Goal: Transaction & Acquisition: Purchase product/service

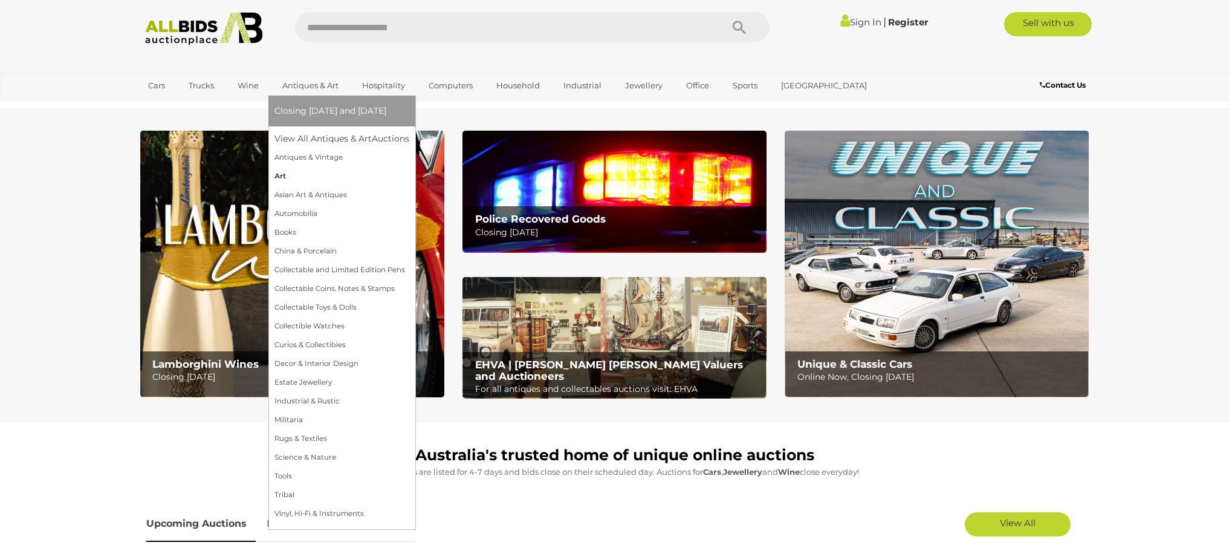
click at [279, 175] on link "Art" at bounding box center [341, 176] width 135 height 19
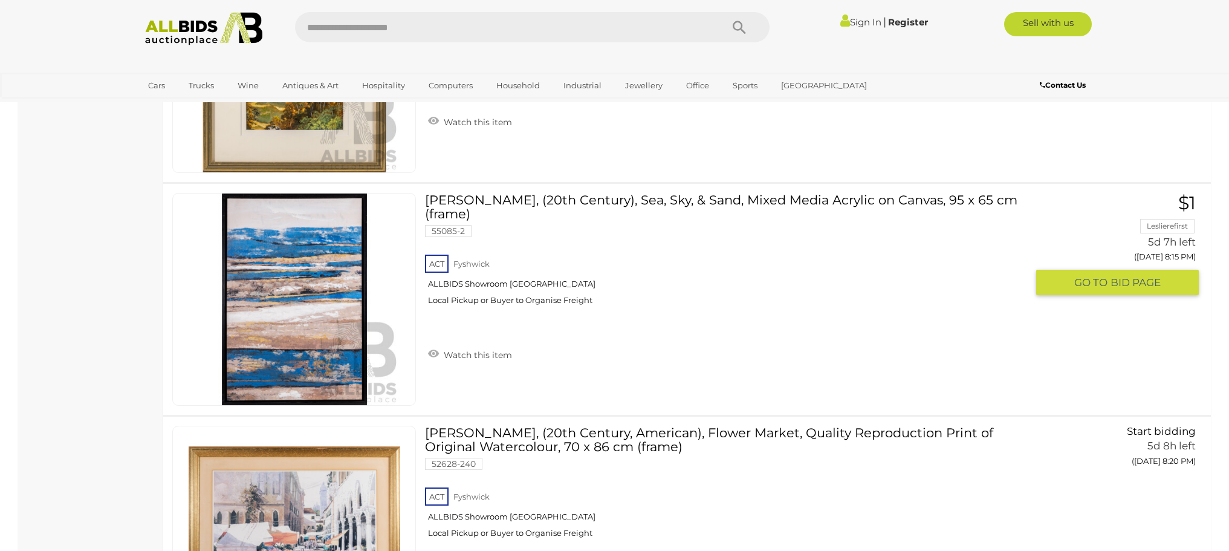
scroll to position [6104, 0]
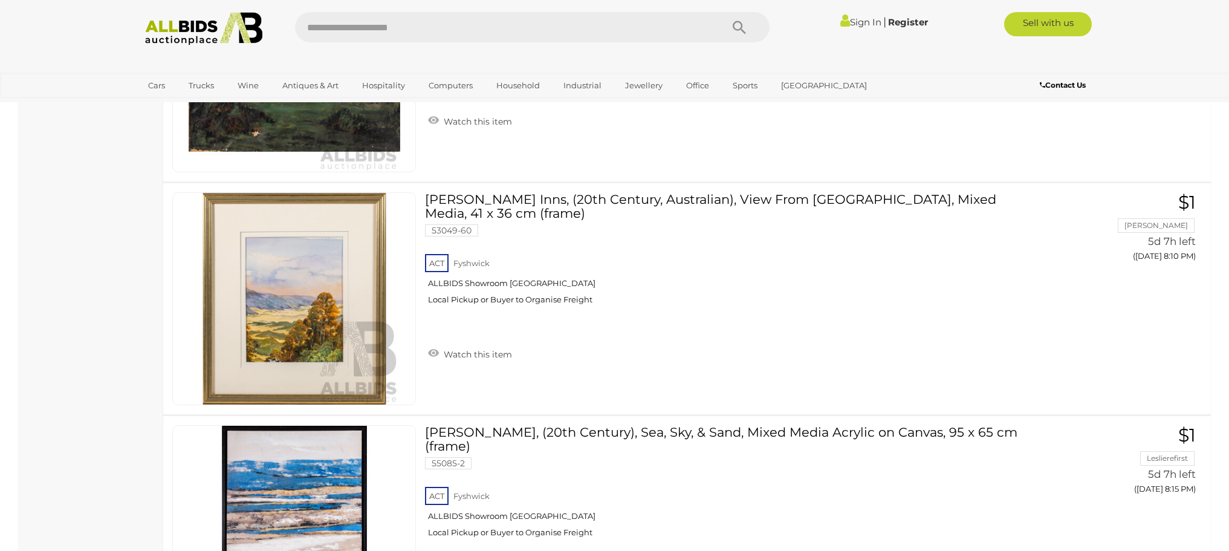
click at [188, 30] on img at bounding box center [203, 28] width 131 height 33
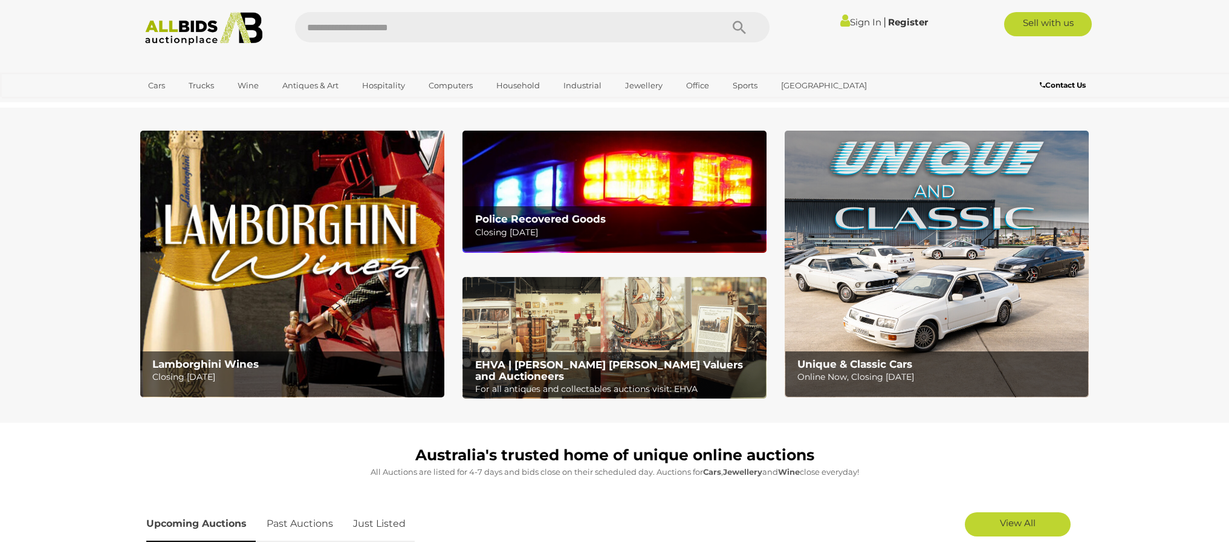
click at [201, 25] on img at bounding box center [203, 28] width 131 height 33
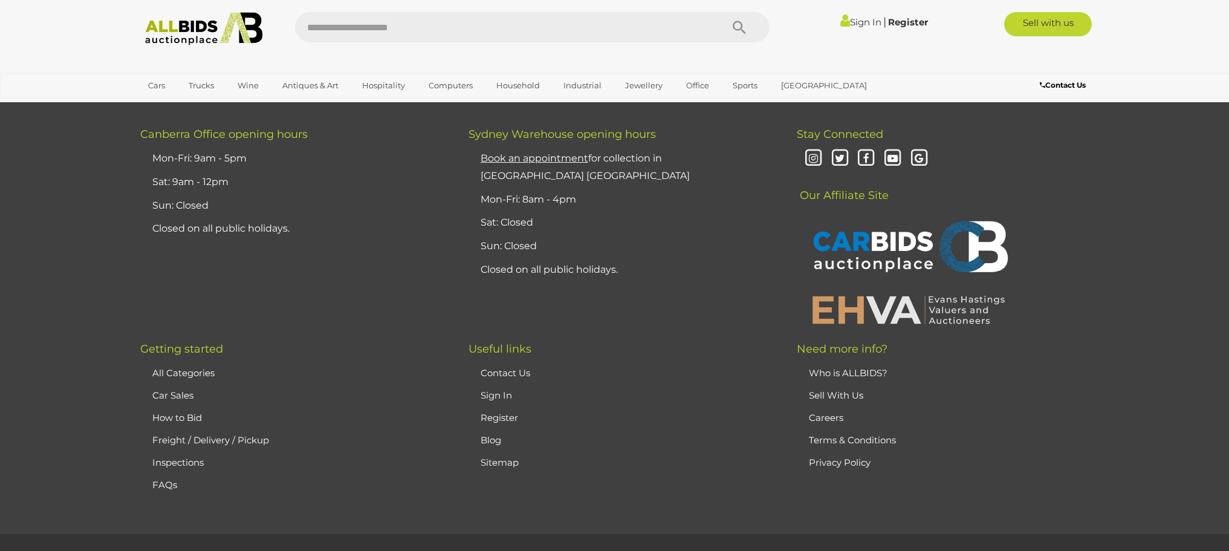
scroll to position [3143, 0]
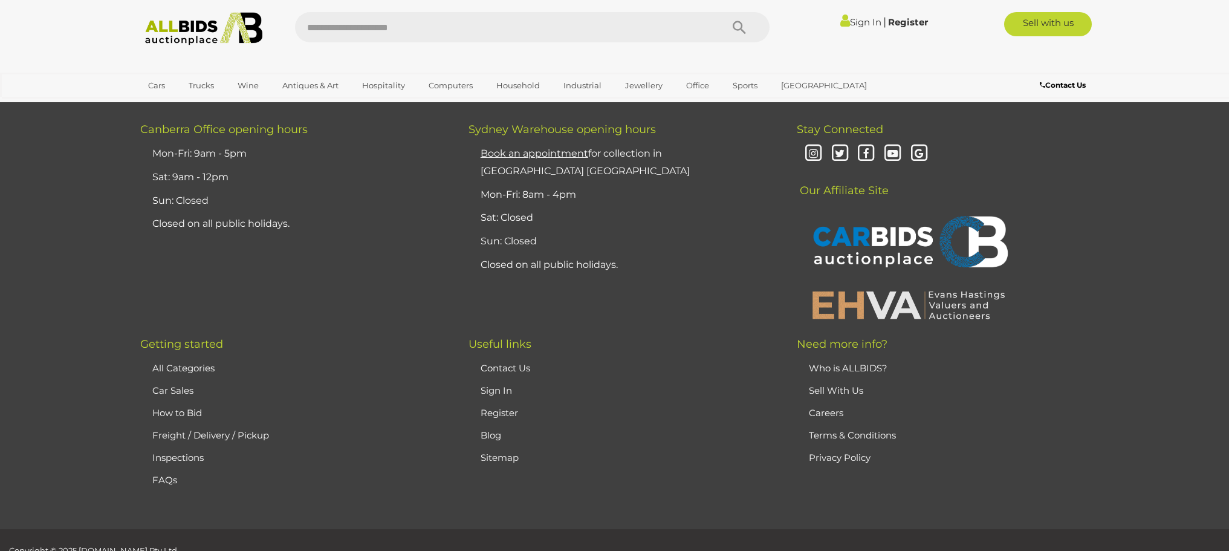
click at [904, 298] on img at bounding box center [908, 304] width 205 height 31
